Goal: Transaction & Acquisition: Subscribe to service/newsletter

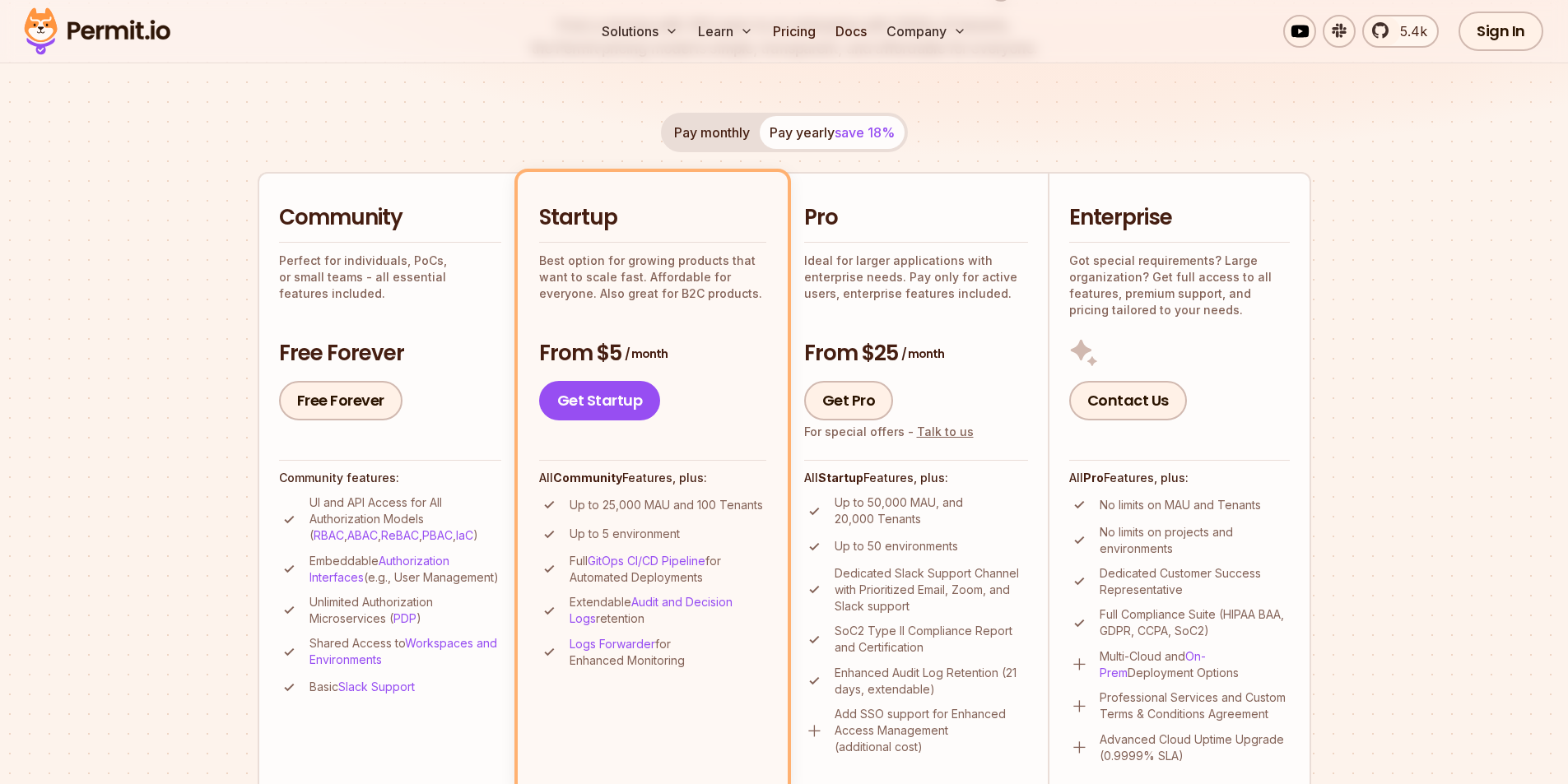
scroll to position [330, 0]
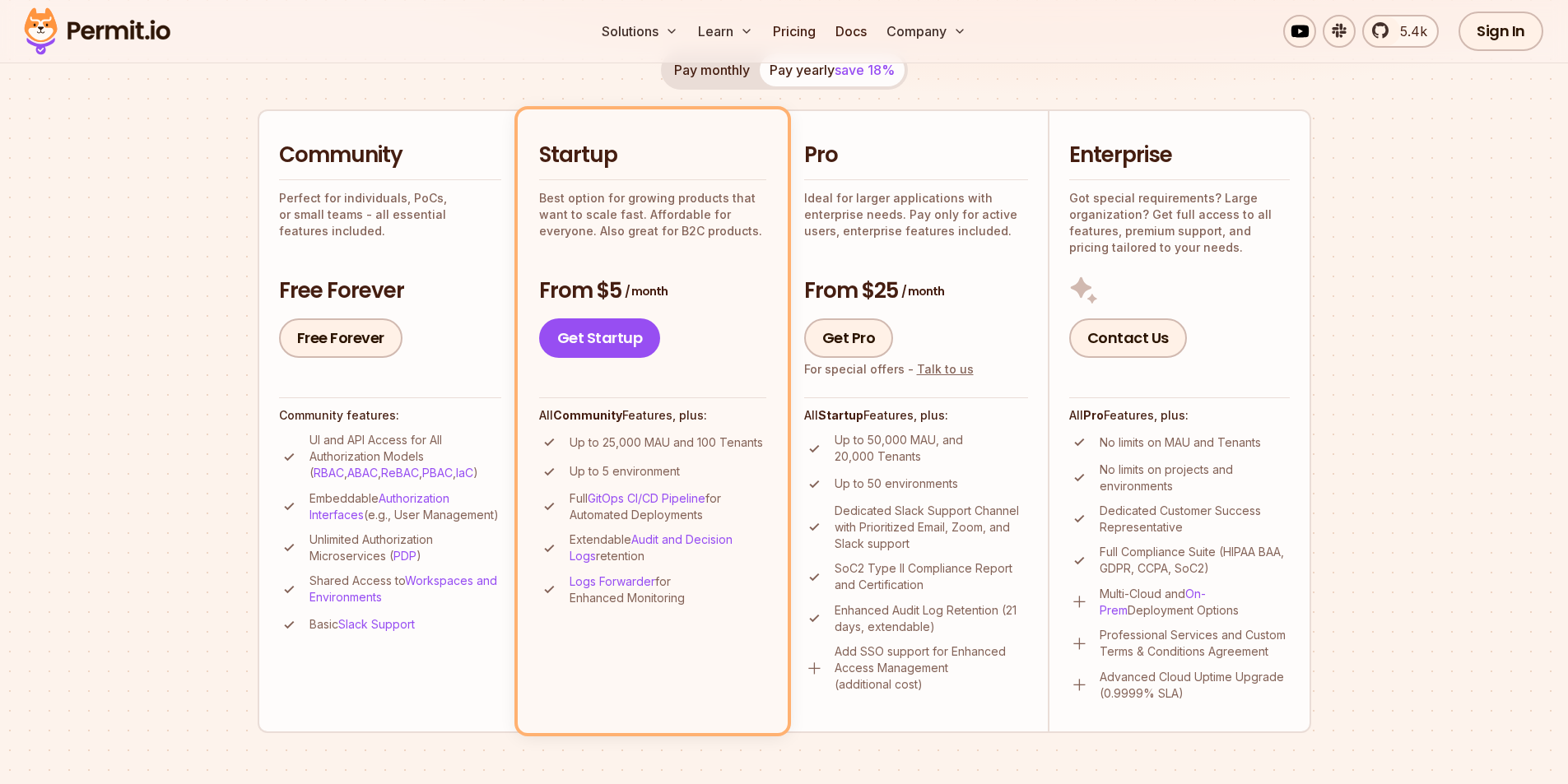
click at [804, 310] on div "From $25 / month Get Pro For special offers - Talk to us" at bounding box center [916, 318] width 224 height 82
click at [837, 319] on link "Get Pro" at bounding box center [848, 338] width 90 height 39
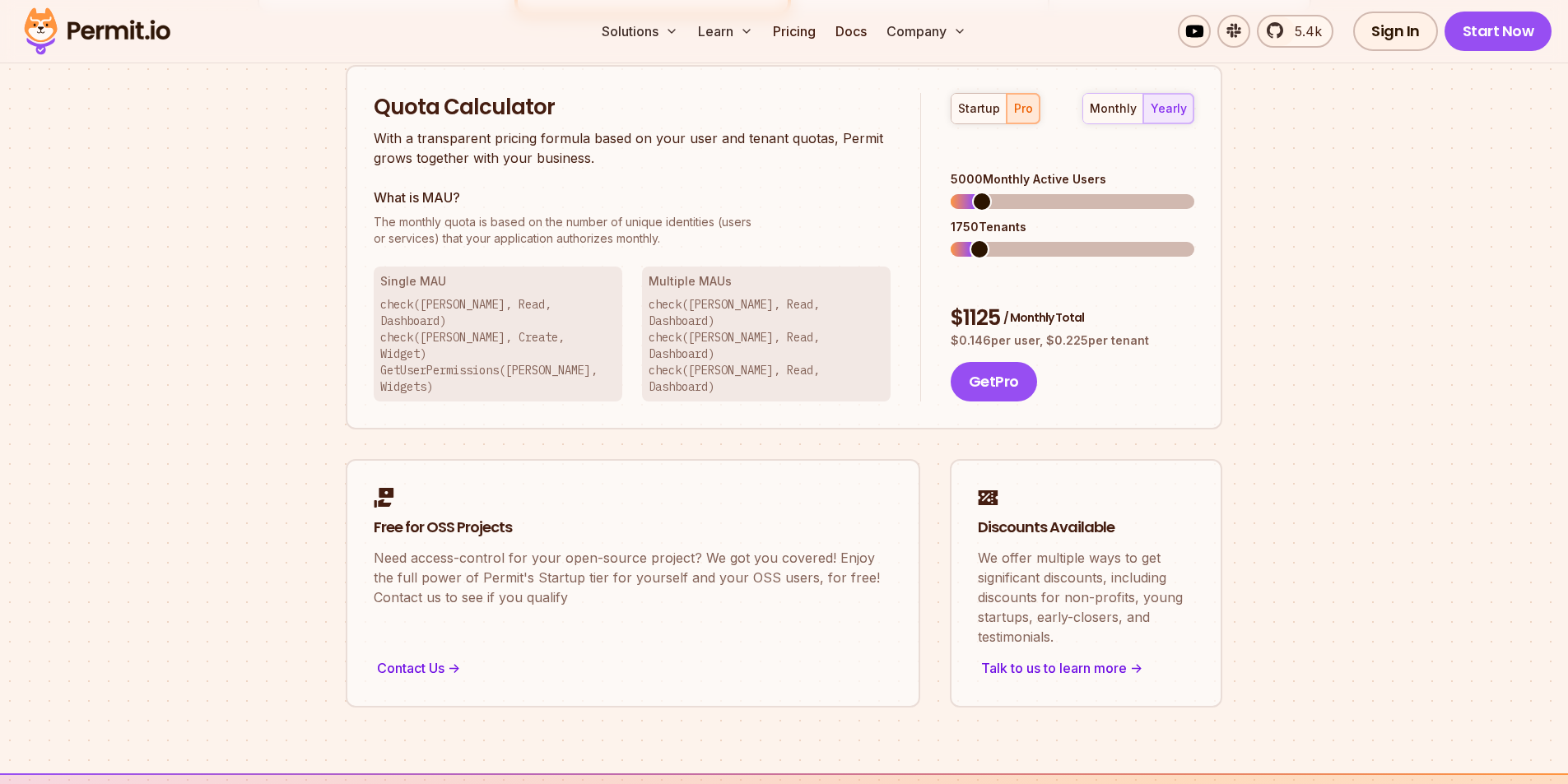
scroll to position [1051, 0]
click at [950, 191] on span at bounding box center [959, 200] width 20 height 20
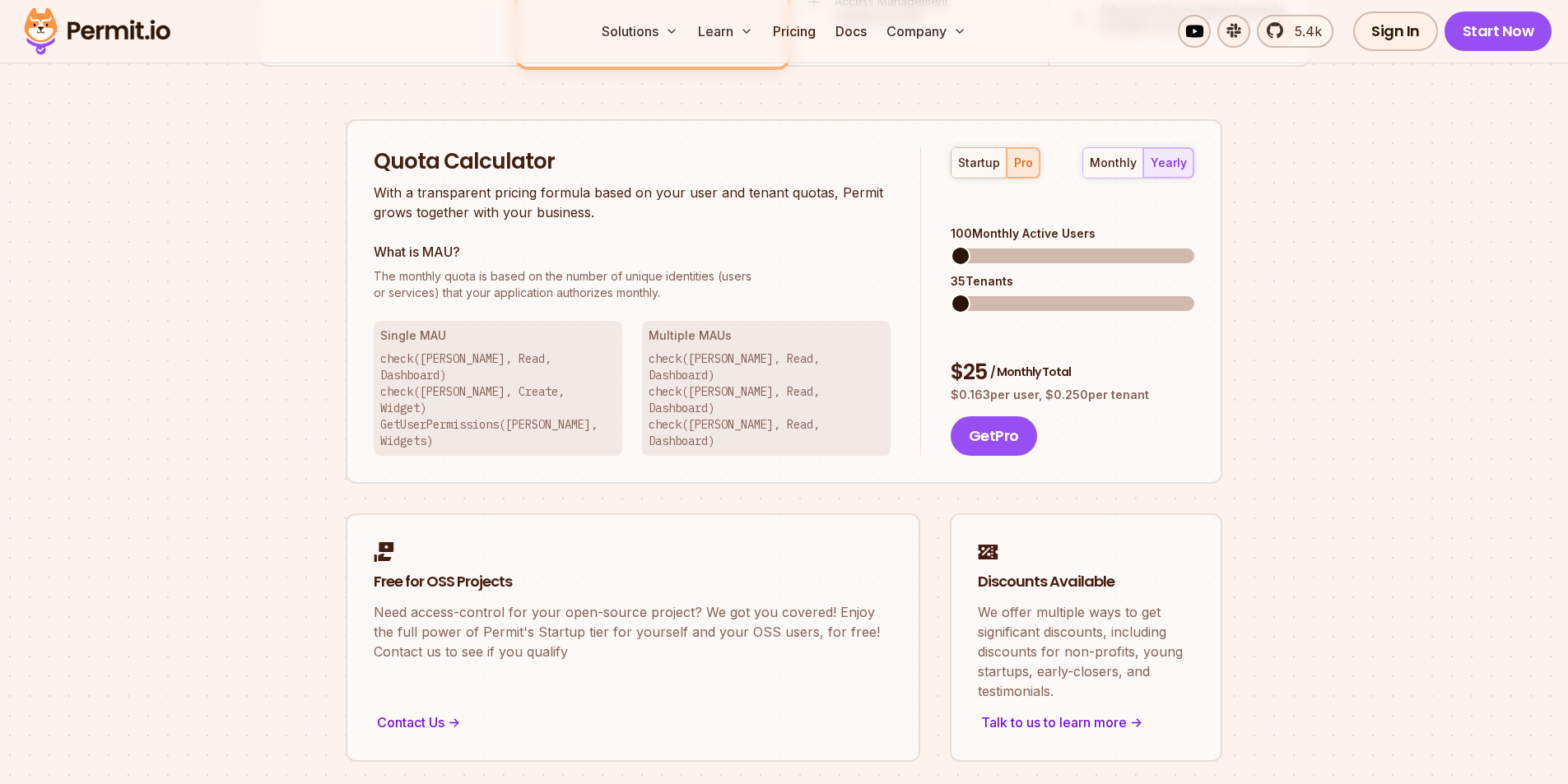
scroll to position [969, 0]
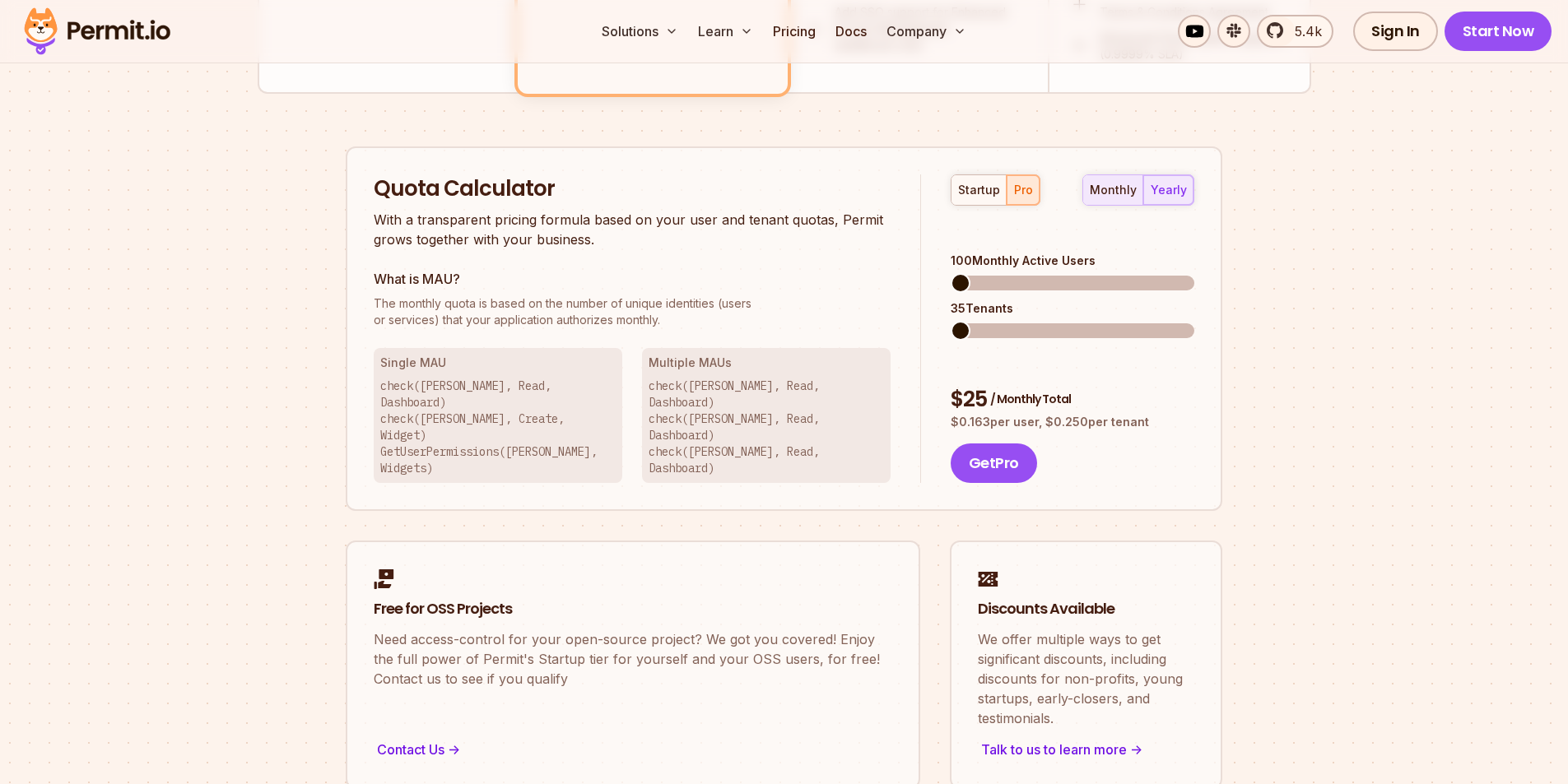
click at [1114, 187] on div "monthly" at bounding box center [1113, 189] width 47 height 16
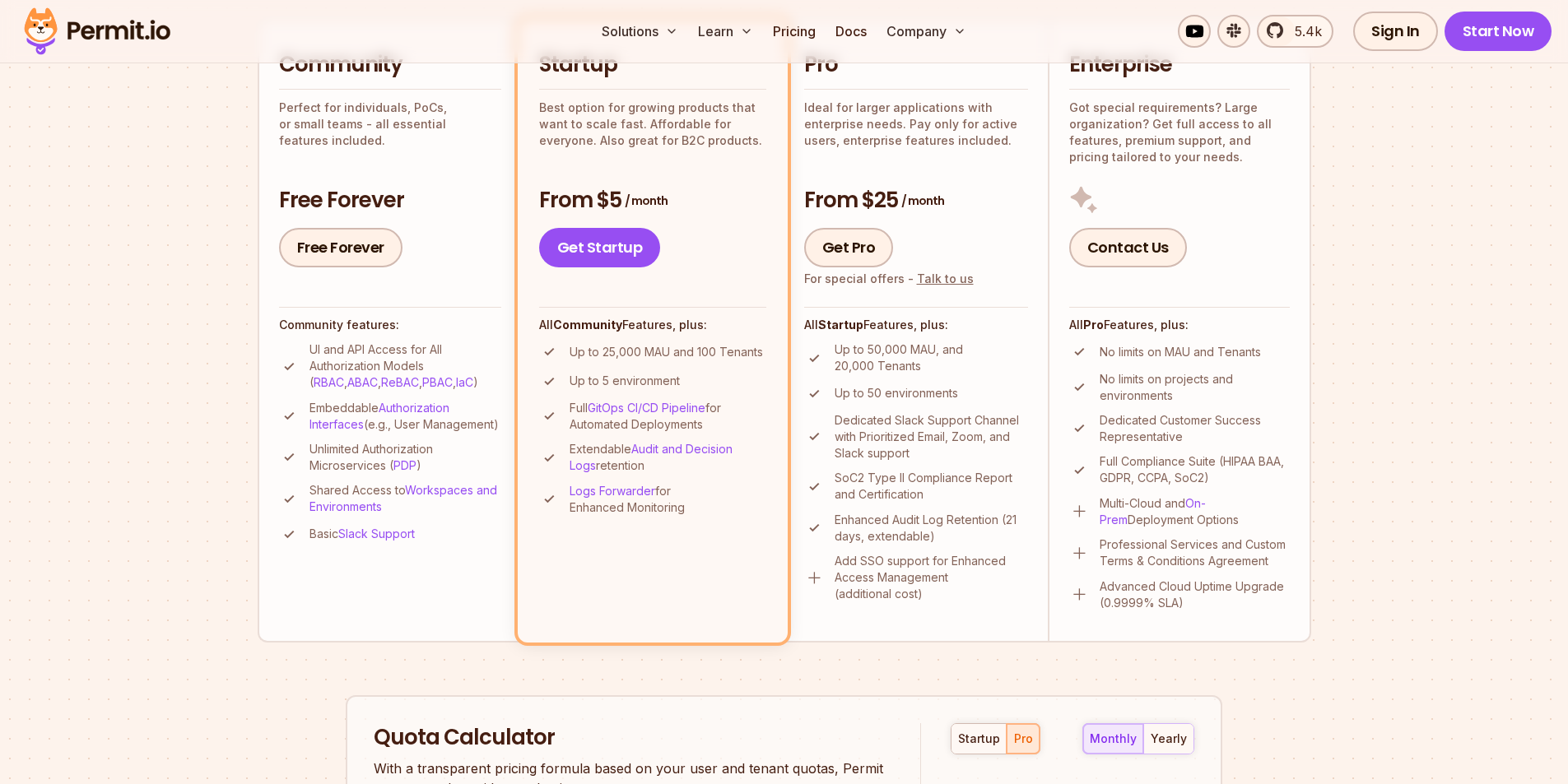
scroll to position [393, 0]
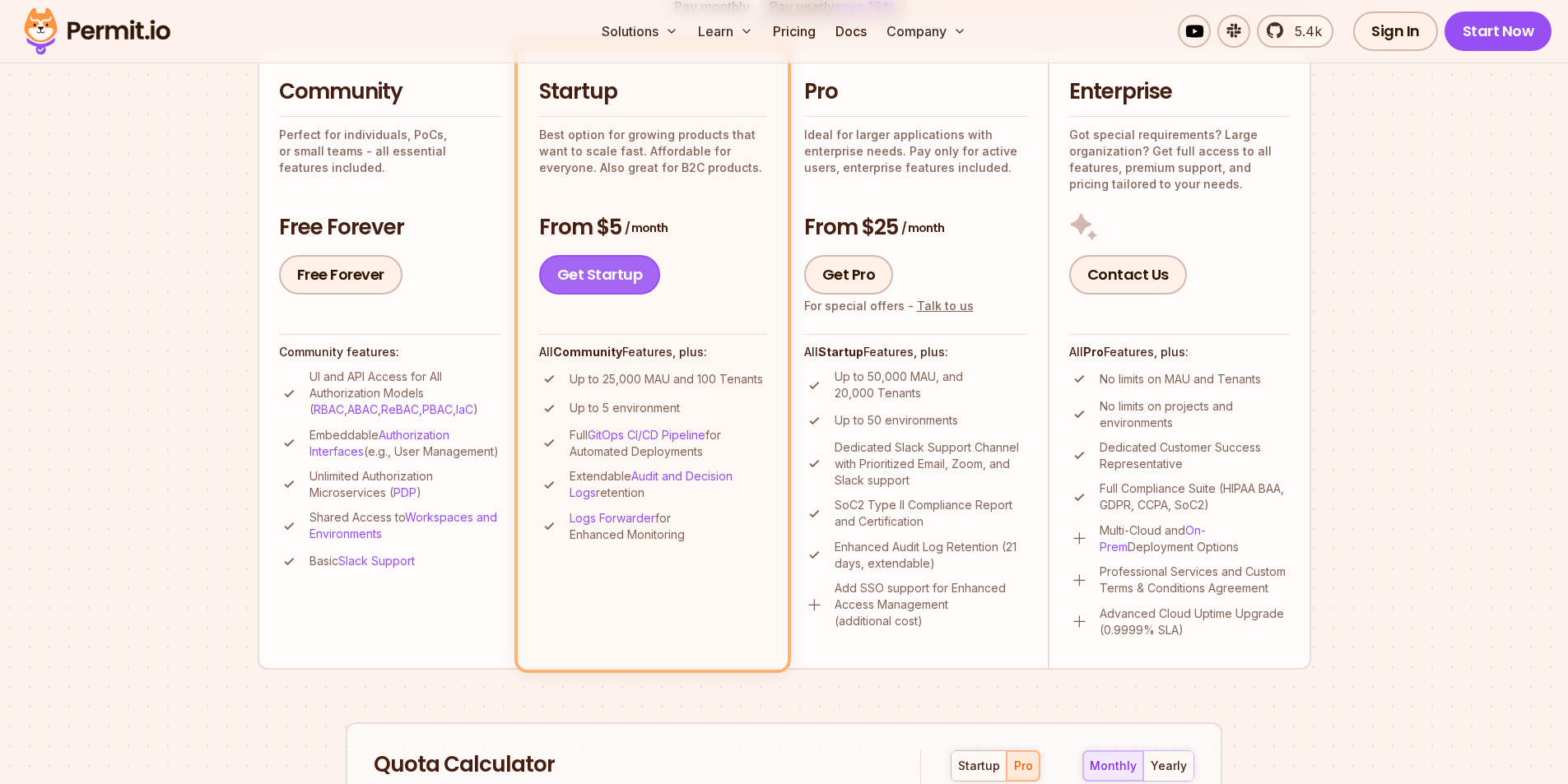
click at [644, 268] on link "Get Startup" at bounding box center [600, 275] width 122 height 39
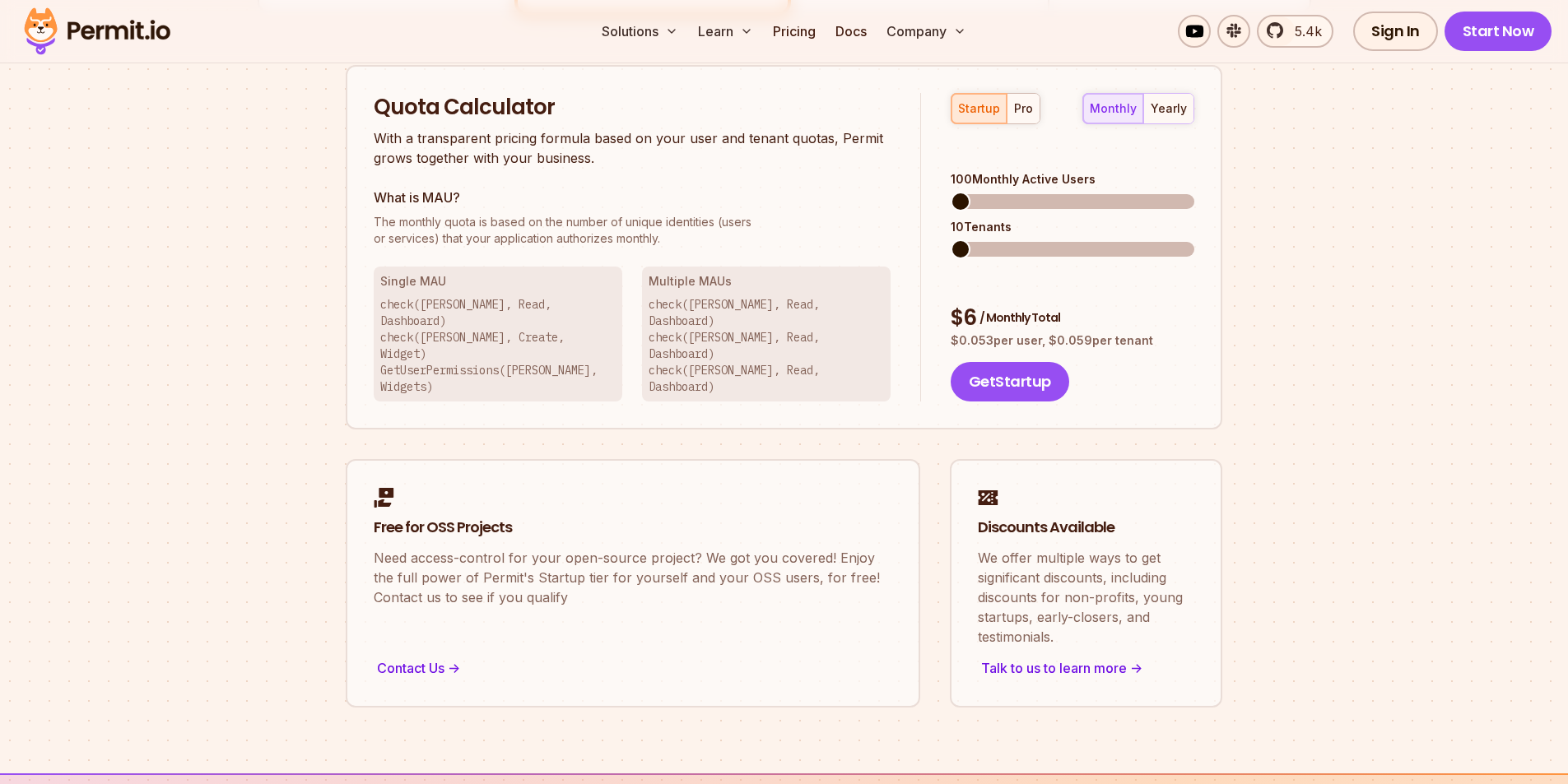
scroll to position [1051, 0]
click at [1129, 116] on div "monthly yearly" at bounding box center [1137, 108] width 112 height 32
click at [1125, 109] on div "monthly yearly" at bounding box center [1137, 108] width 112 height 32
click at [952, 191] on span at bounding box center [961, 200] width 20 height 20
click at [950, 191] on span at bounding box center [959, 200] width 20 height 20
